Goal: Information Seeking & Learning: Compare options

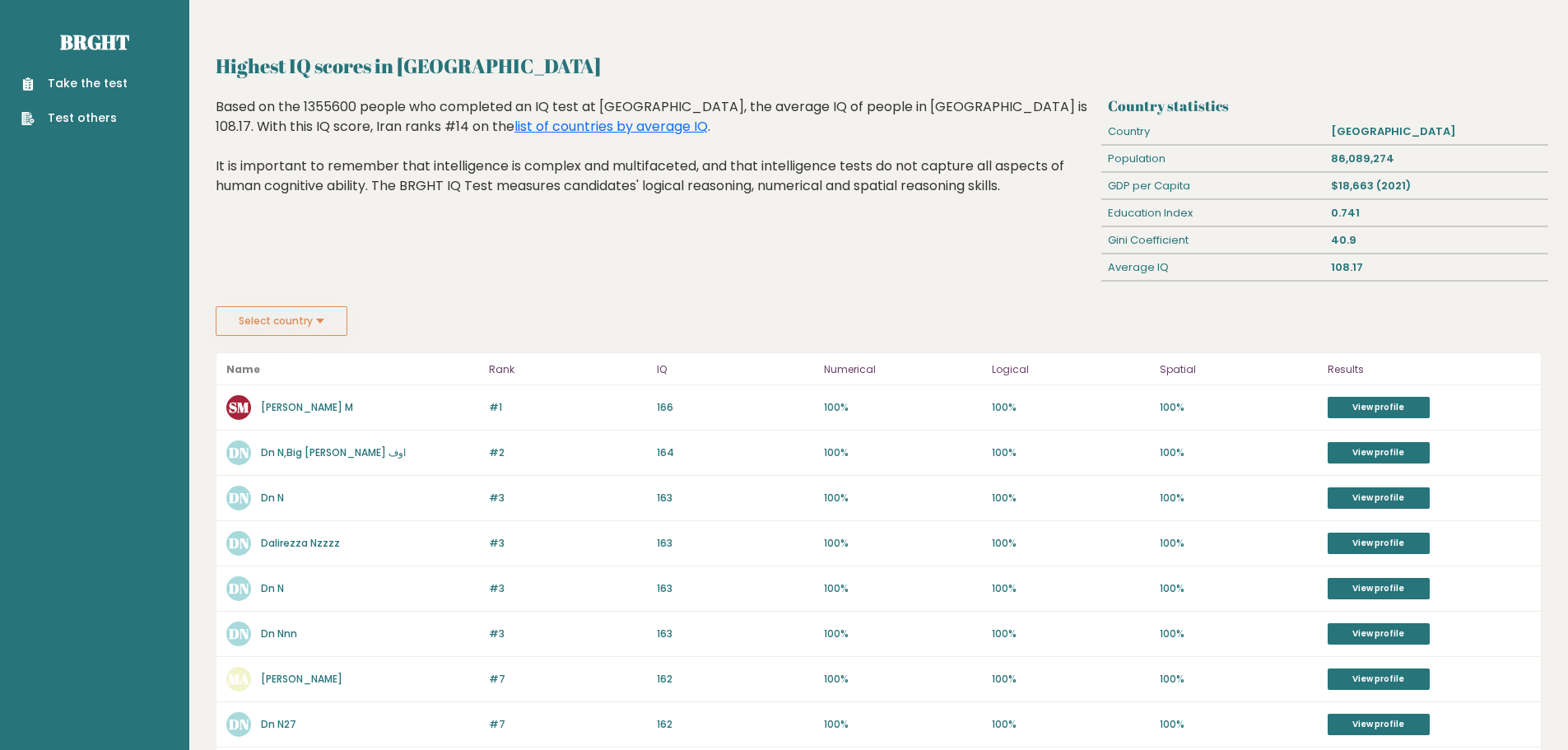
click at [321, 320] on button "Select country" at bounding box center [281, 320] width 132 height 29
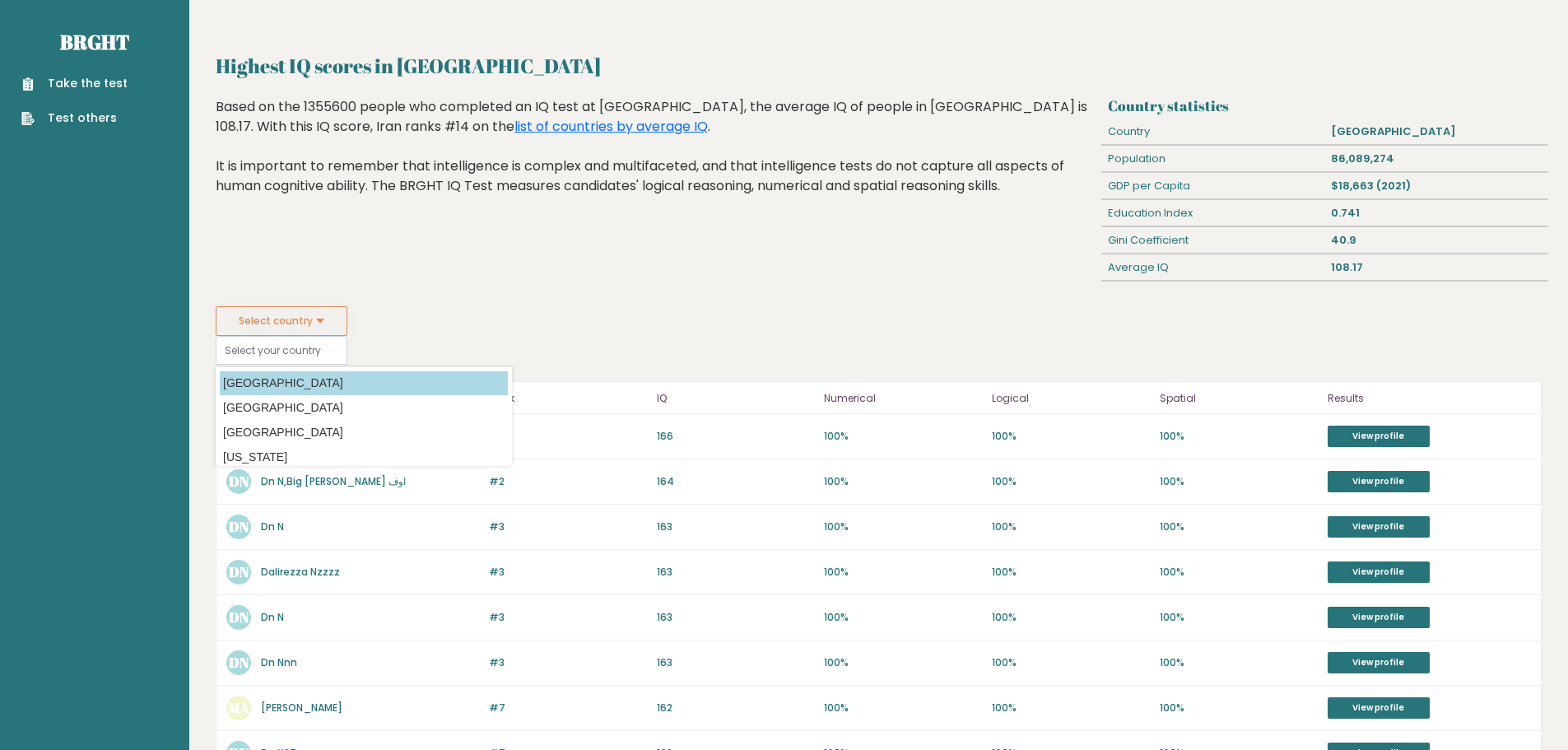
click at [296, 380] on option "[GEOGRAPHIC_DATA]" at bounding box center [364, 383] width 288 height 24
type input "[GEOGRAPHIC_DATA]"
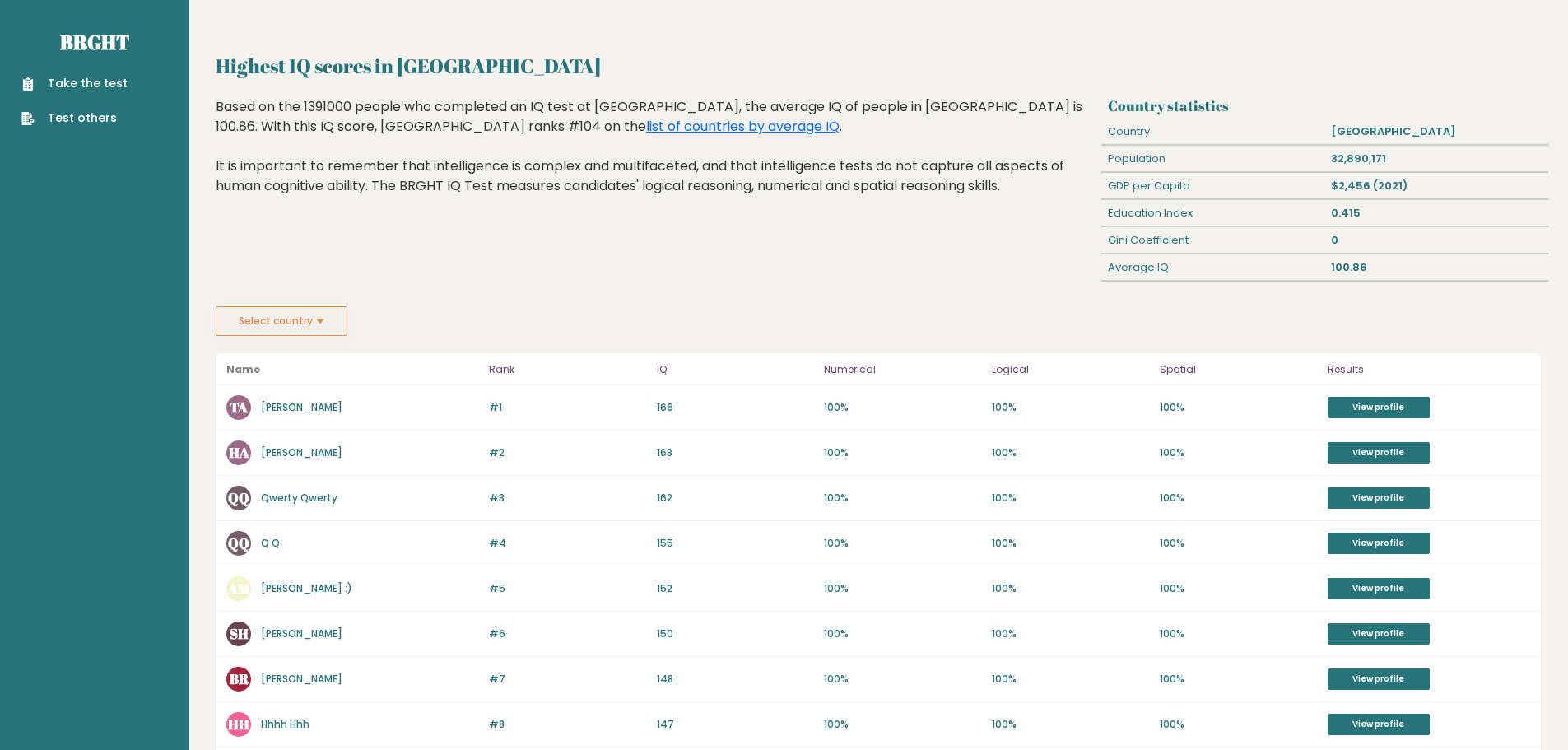
click at [300, 316] on button "Select country" at bounding box center [281, 320] width 132 height 29
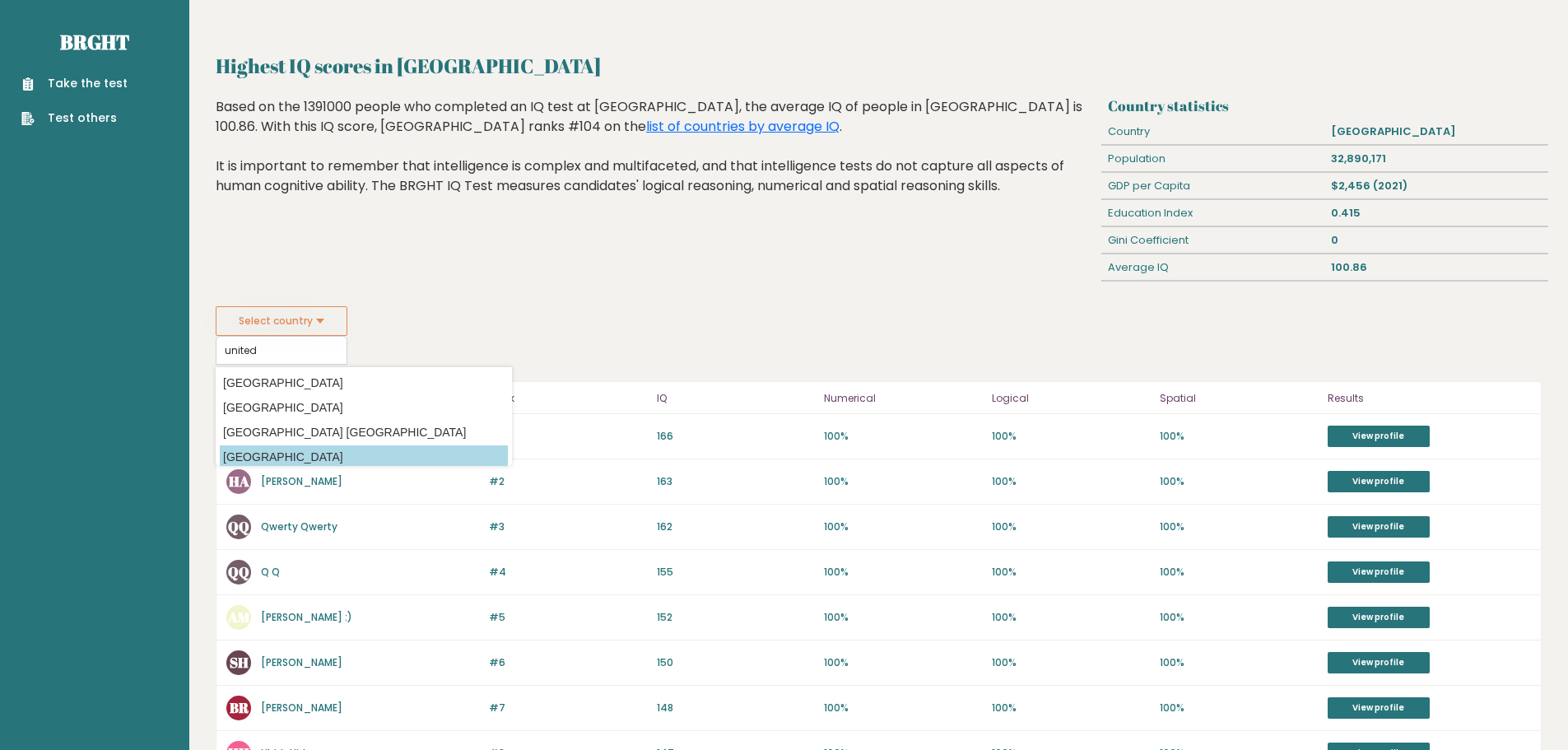
click at [332, 455] on option "[GEOGRAPHIC_DATA]" at bounding box center [364, 457] width 288 height 24
type input "[GEOGRAPHIC_DATA]"
